Goal: Find specific page/section: Find specific page/section

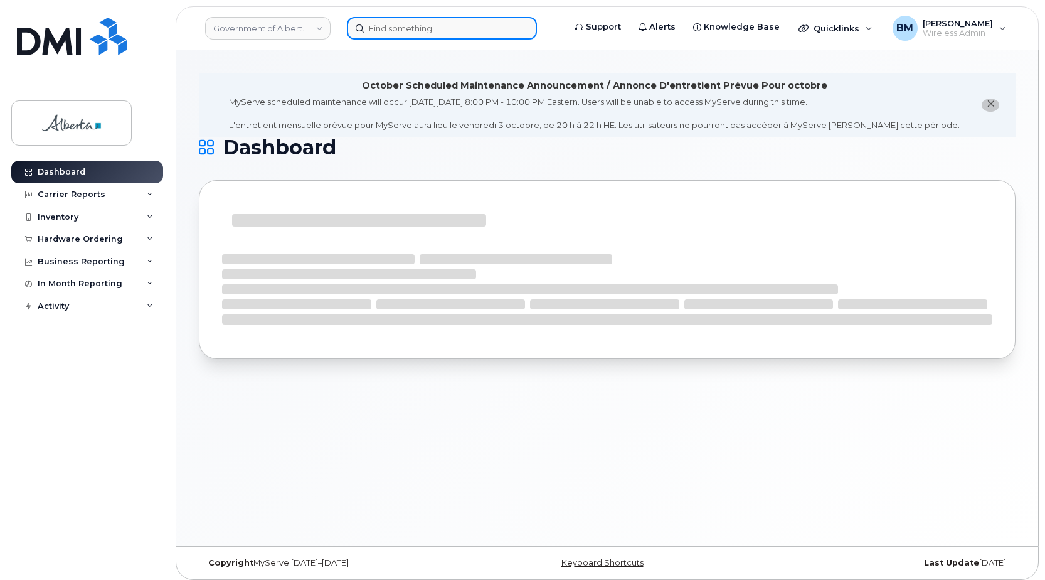
click at [368, 23] on input at bounding box center [442, 28] width 190 height 23
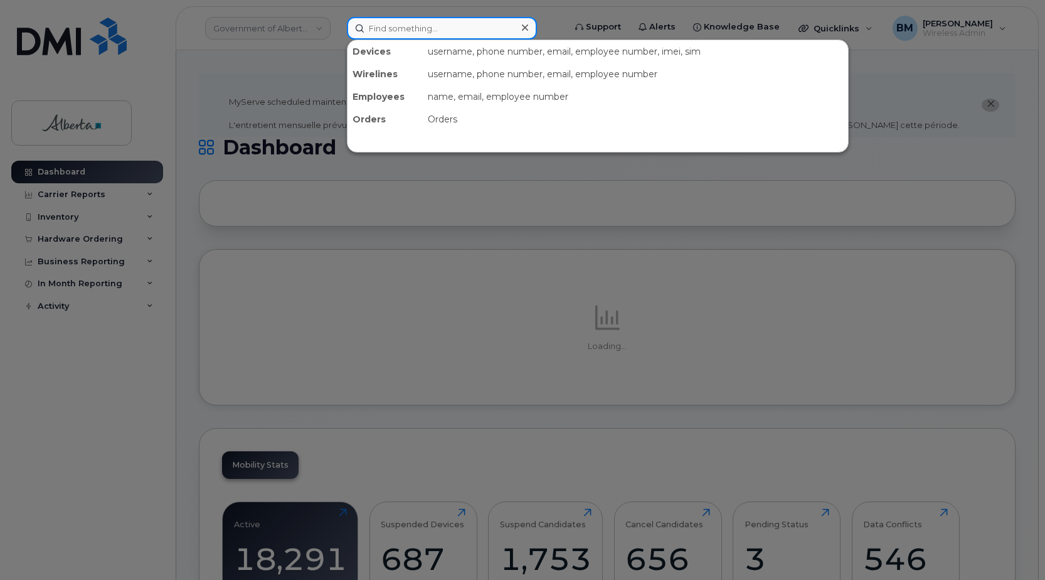
paste input "Robyn Cochrane"
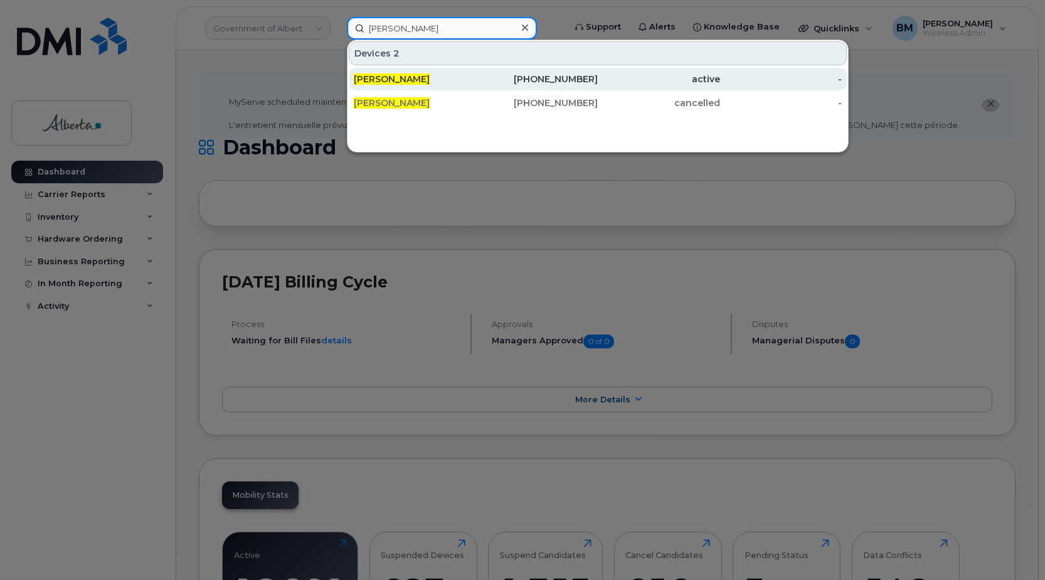
type input "Robyn Cochrane"
click at [386, 76] on span "Robyn Cochrane" at bounding box center [392, 78] width 76 height 11
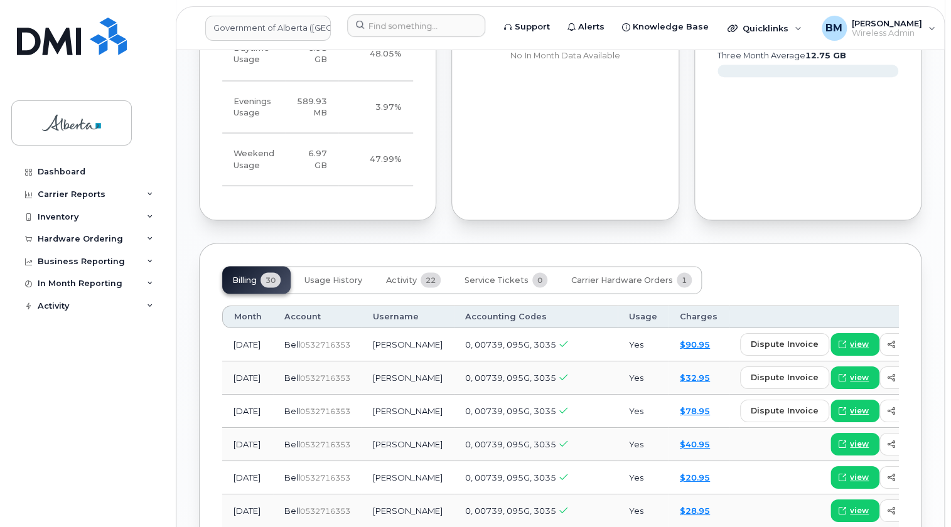
scroll to position [969, 0]
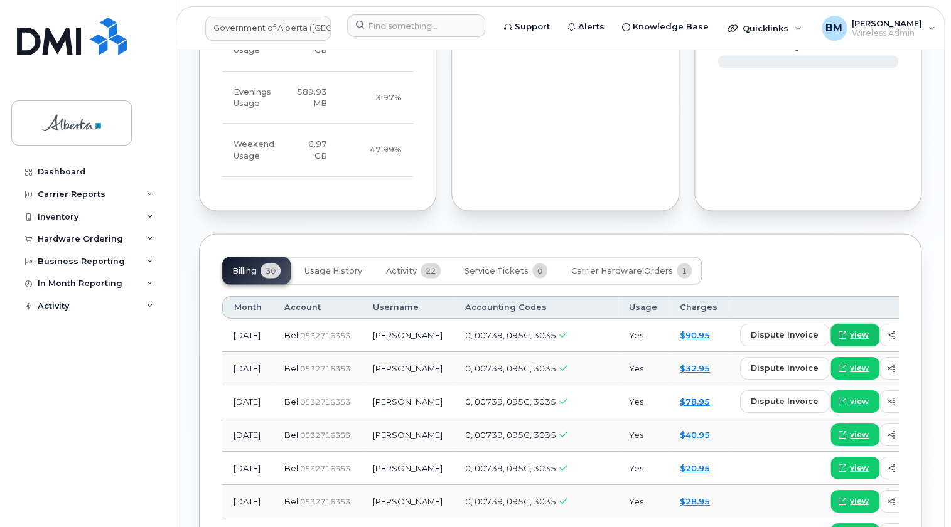
click at [838, 331] on icon at bounding box center [842, 335] width 8 height 8
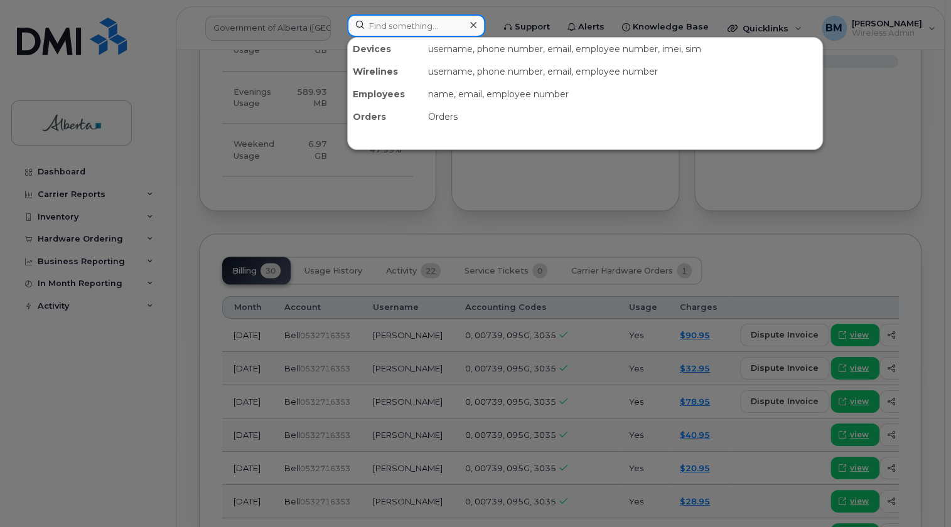
click at [395, 25] on input at bounding box center [416, 25] width 138 height 23
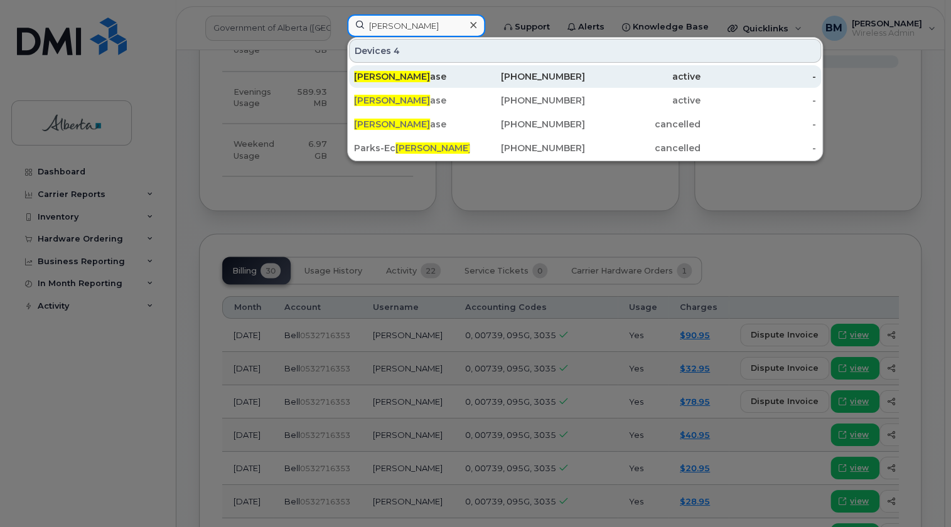
type input "[PERSON_NAME]"
click at [405, 75] on div "[PERSON_NAME] ase" at bounding box center [411, 76] width 115 height 13
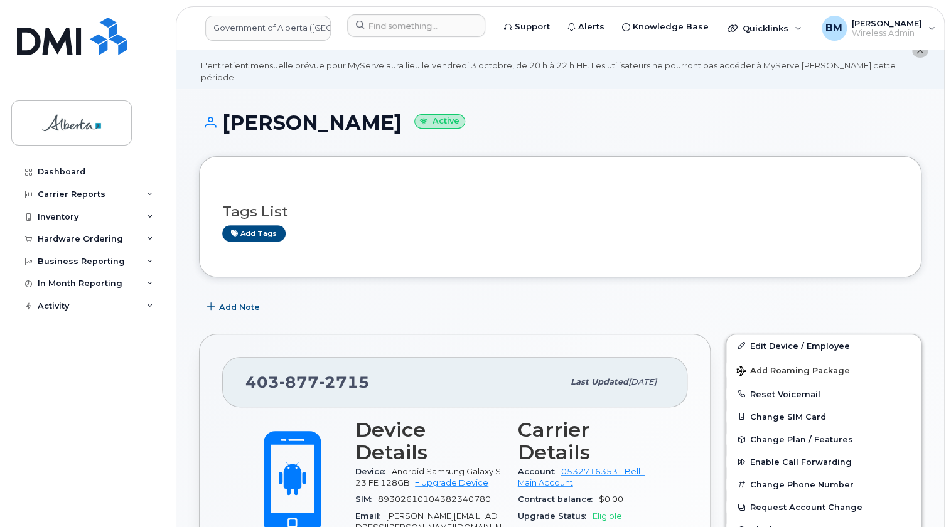
scroll to position [56, 0]
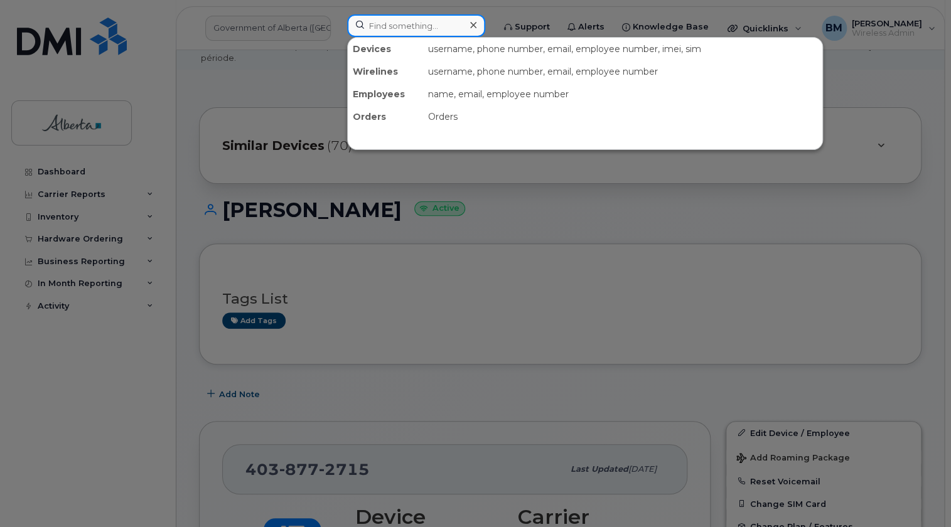
click at [397, 29] on input at bounding box center [416, 25] width 138 height 23
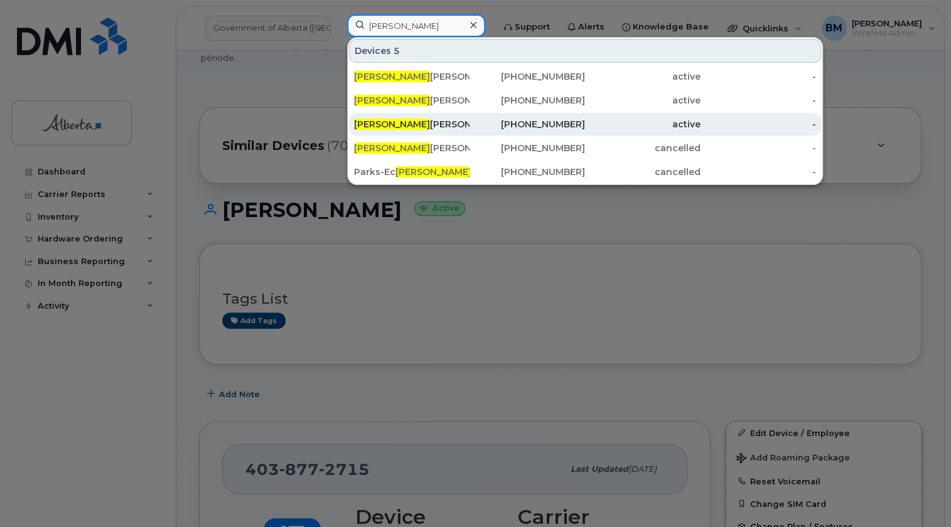
type input "[PERSON_NAME]"
click at [395, 115] on div "[PERSON_NAME]" at bounding box center [411, 124] width 115 height 23
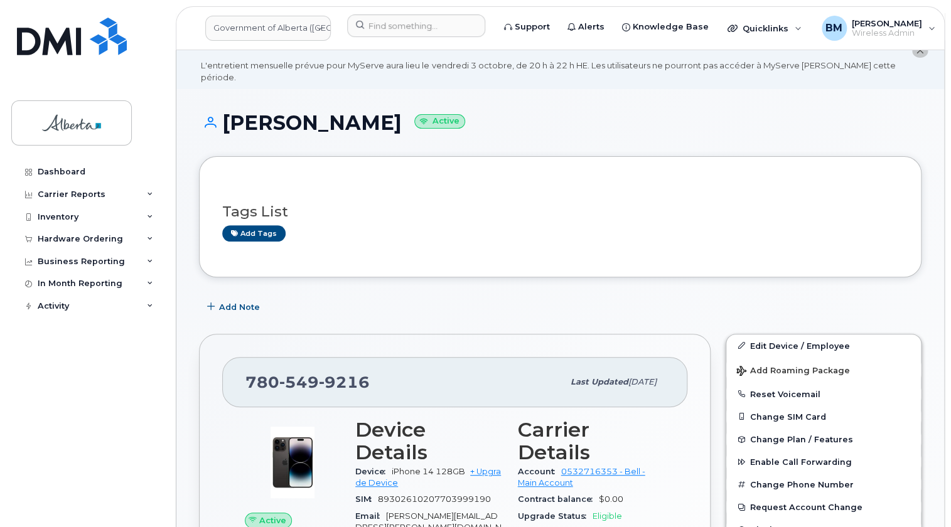
scroll to position [56, 0]
